Goal: Transaction & Acquisition: Subscribe to service/newsletter

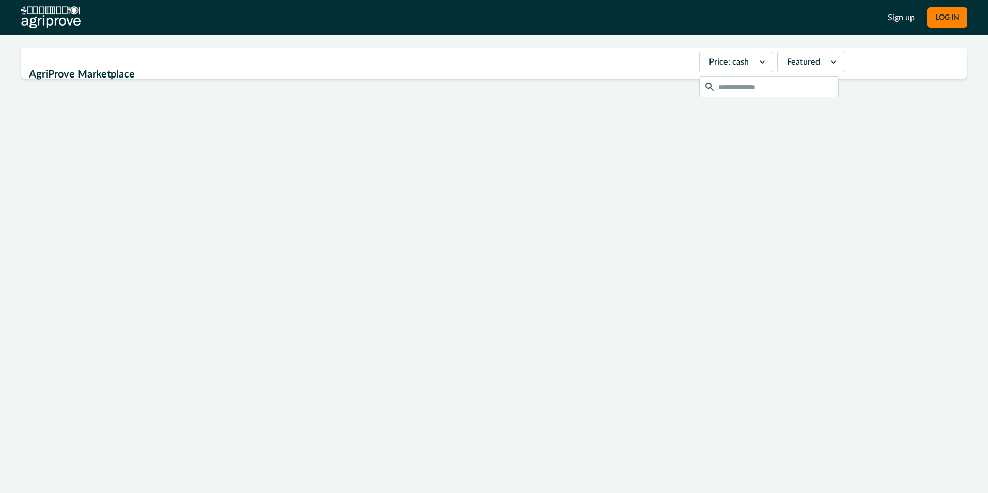
click at [757, 62] on icon at bounding box center [762, 62] width 10 height 10
click at [829, 63] on icon at bounding box center [834, 62] width 10 height 10
click at [760, 63] on icon at bounding box center [762, 61] width 5 height 3
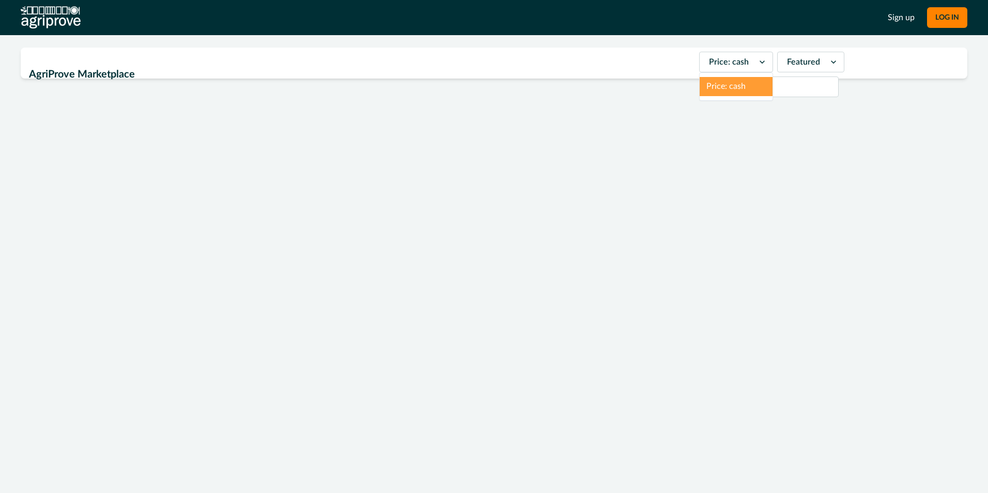
click at [757, 63] on icon at bounding box center [762, 62] width 10 height 10
click at [191, 138] on div at bounding box center [494, 230] width 947 height 278
click at [898, 18] on link "Sign up" at bounding box center [901, 17] width 27 height 12
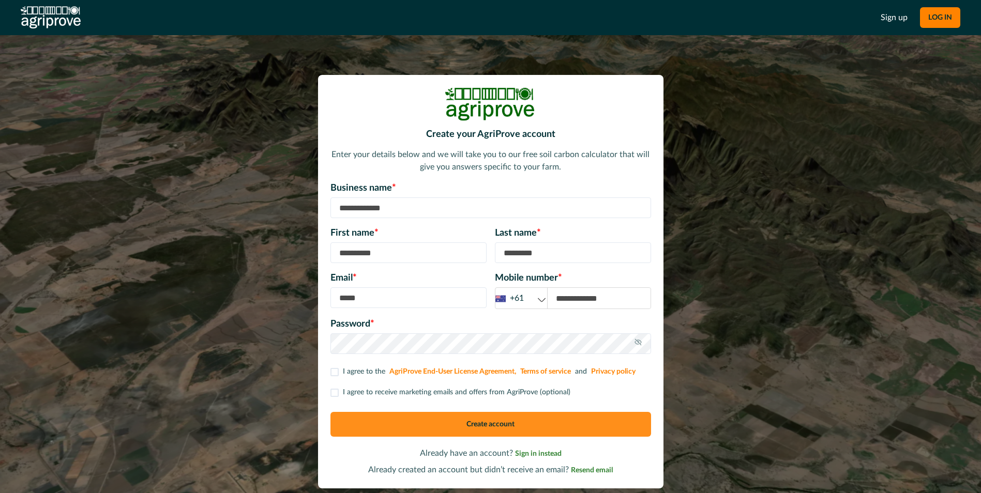
click at [826, 133] on div "Create your AgriProve account Enter your details below and we will take you to …" at bounding box center [490, 281] width 981 height 493
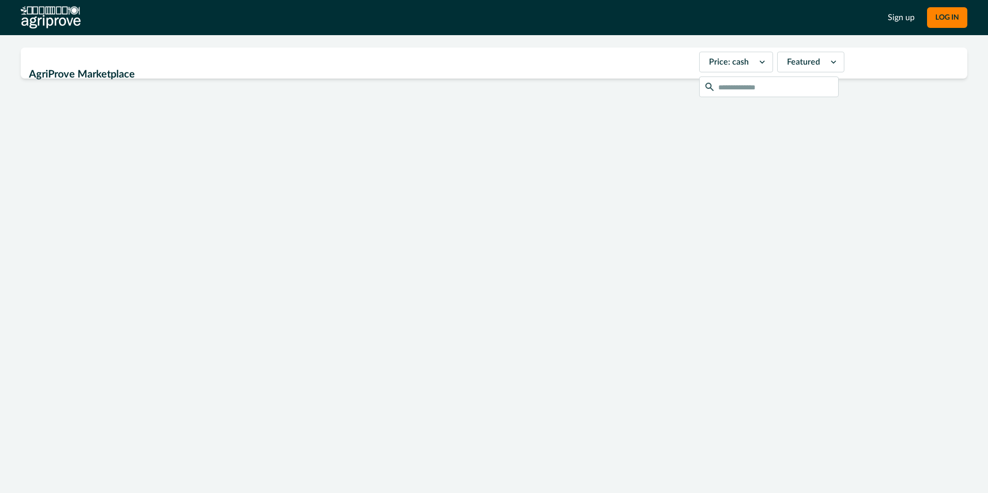
click at [839, 77] on input "text" at bounding box center [769, 87] width 140 height 21
